Goal: Information Seeking & Learning: Understand process/instructions

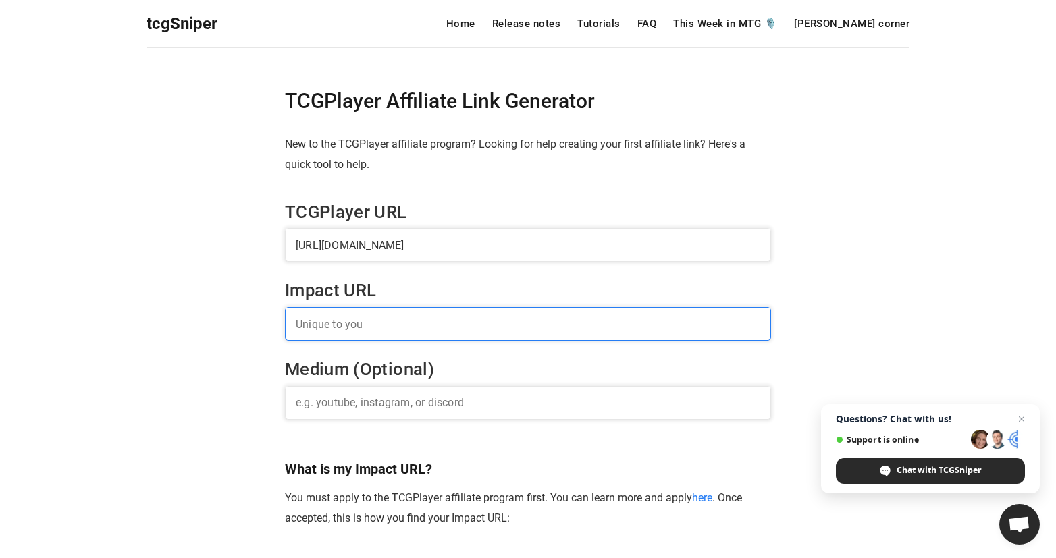
click at [344, 333] on input "text" at bounding box center [528, 324] width 486 height 34
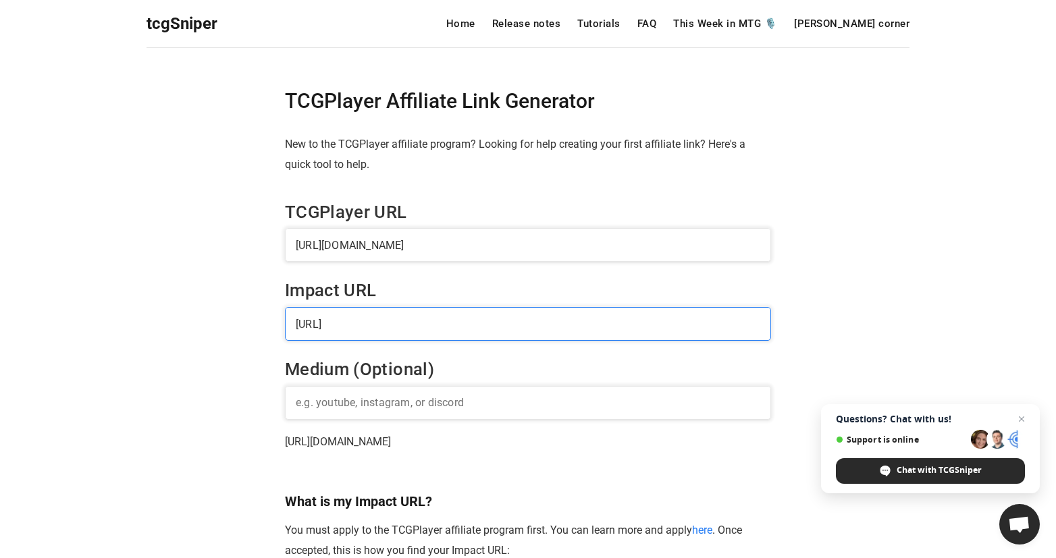
type input "[URL]"
click at [185, 26] on span "tcgSniper" at bounding box center [181, 23] width 71 height 19
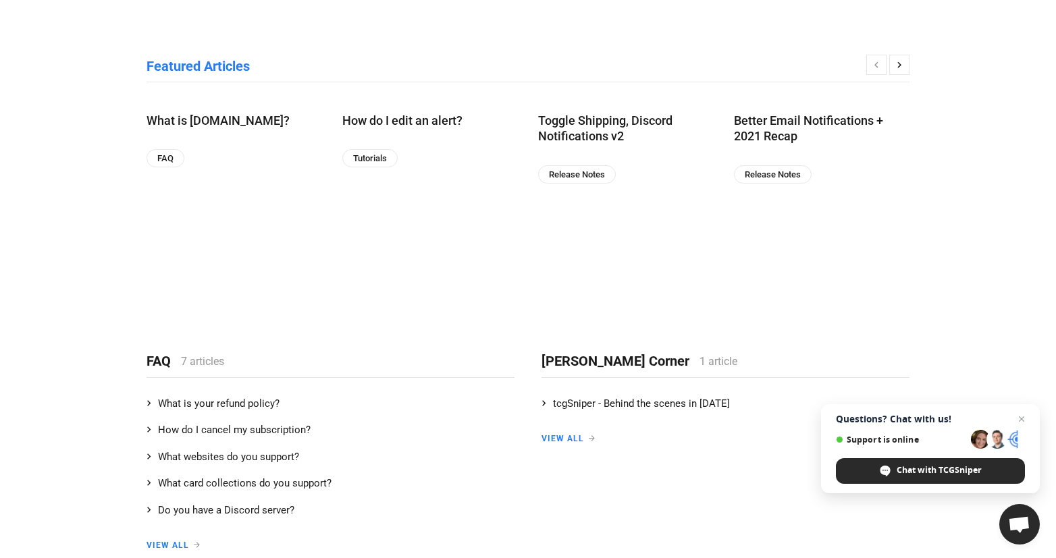
scroll to position [384, 0]
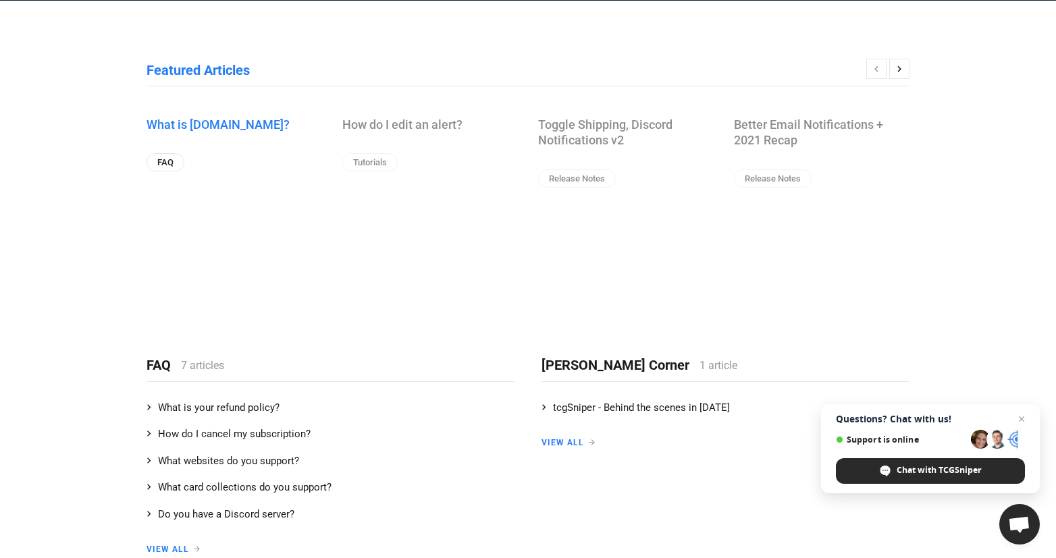
click at [196, 130] on link "What is tcgplayer.pxf.io?" at bounding box center [234, 125] width 176 height 16
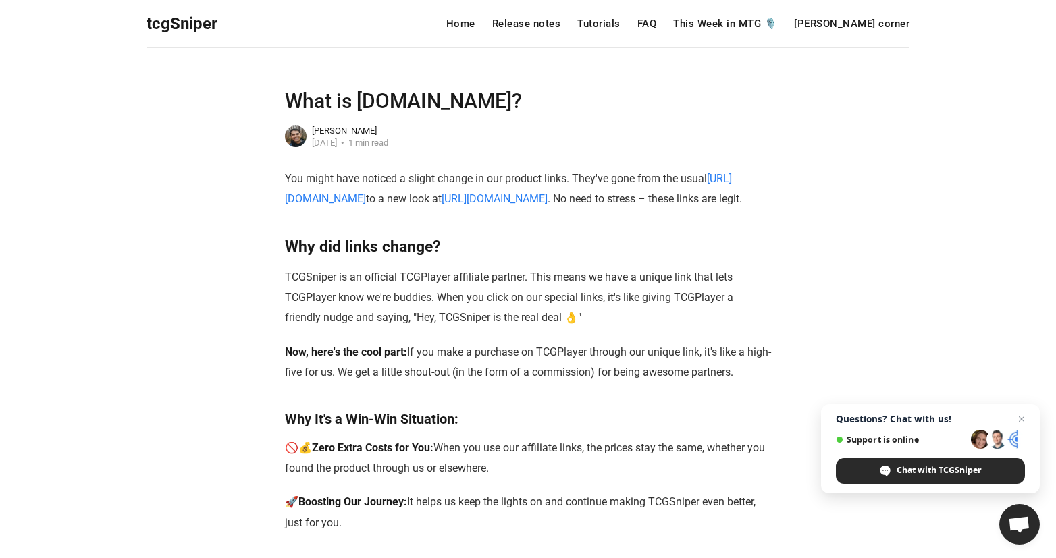
scroll to position [5, 0]
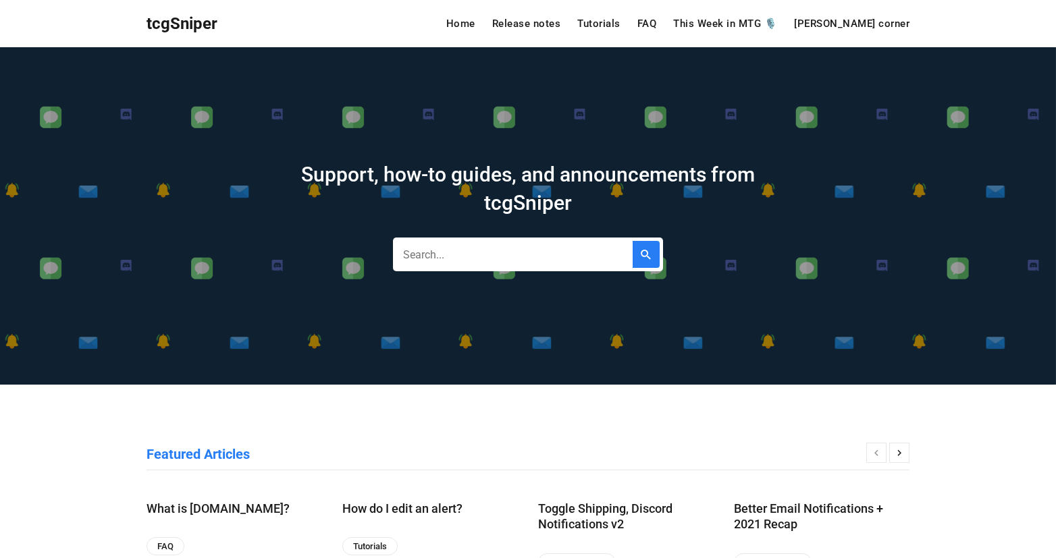
scroll to position [384, 0]
